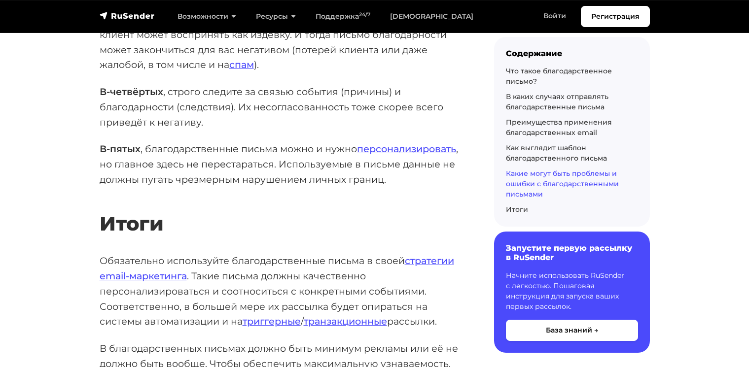
scroll to position [6269, 0]
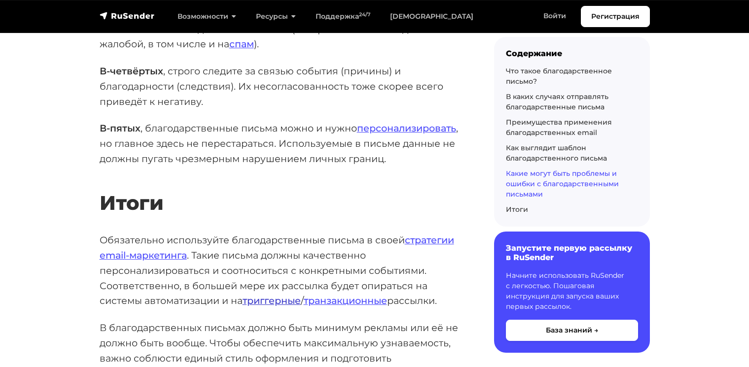
click at [260, 295] on link "триггерные" at bounding box center [271, 301] width 58 height 12
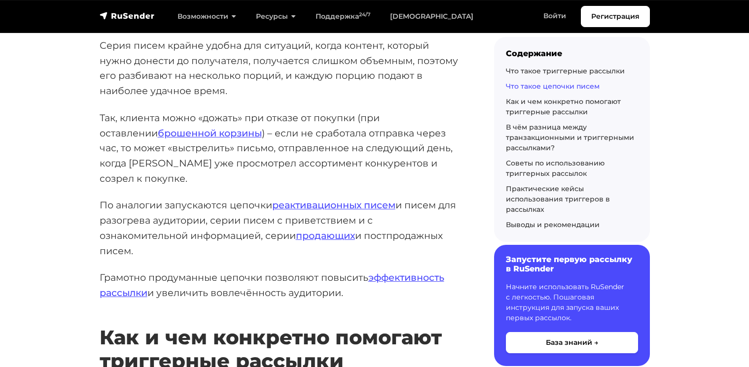
scroll to position [2049, 0]
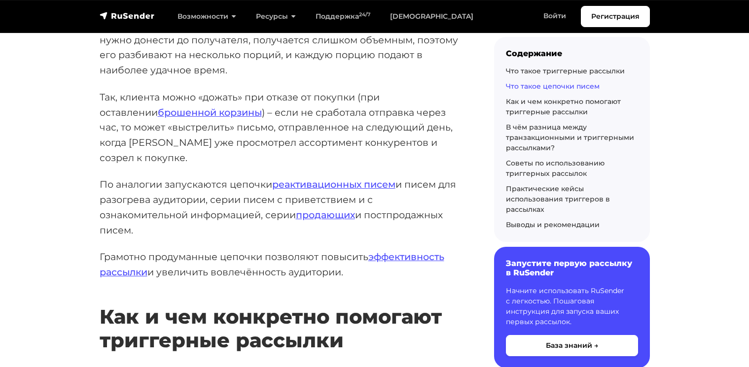
click at [172, 249] on p "Грамотно продуманные цепочки позволяют повысить эффективность рассылки и увелич…" at bounding box center [281, 264] width 363 height 30
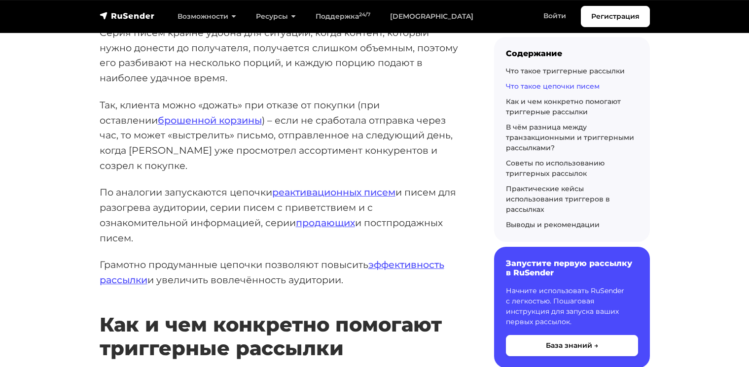
click at [173, 257] on p "Грамотно продуманные цепочки позволяют повысить эффективность рассылки и увелич…" at bounding box center [281, 272] width 363 height 30
